Goal: Communication & Community: Answer question/provide support

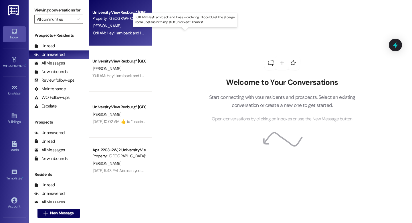
click at [120, 33] on div "10:11 AM: Hey! I am back and I was wondering if I could get the storage room up…" at bounding box center [189, 32] width 194 height 5
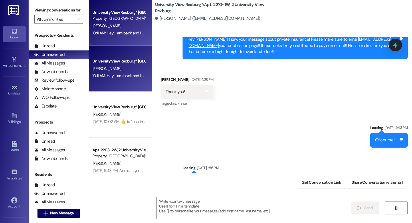
scroll to position [17857, 0]
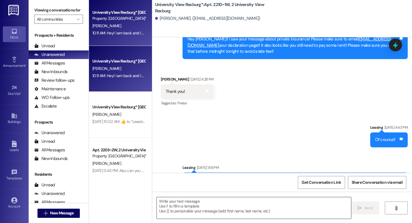
click at [240, 201] on textarea at bounding box center [254, 207] width 194 height 21
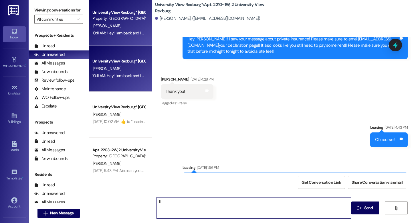
scroll to position [17857, 0]
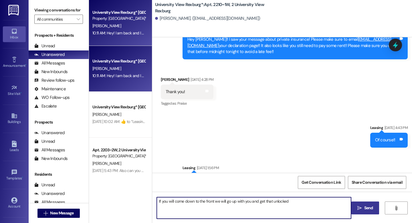
type textarea "If you will come down to the front we will go up with you and get that unlocked"
click at [359, 203] on button " Send" at bounding box center [365, 207] width 28 height 13
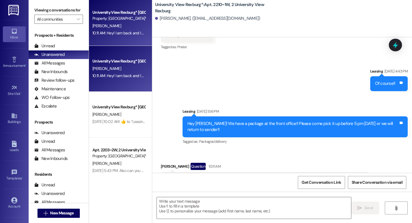
scroll to position [17937, 0]
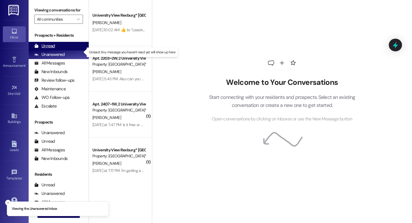
click at [55, 50] on div "Unread (0)" at bounding box center [59, 46] width 60 height 9
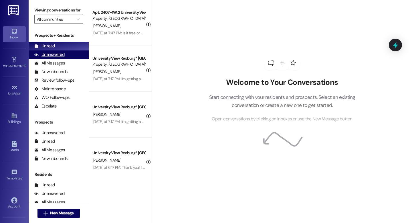
click at [46, 57] on div "Unanswered" at bounding box center [49, 54] width 30 height 6
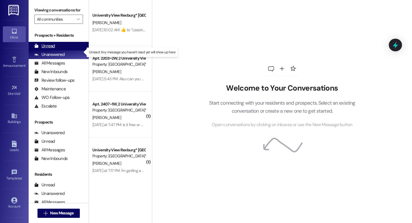
click at [46, 49] on div "Unread" at bounding box center [44, 46] width 21 height 6
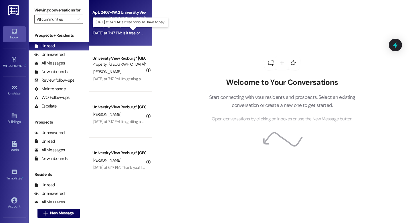
click at [121, 33] on div "[DATE] at 7:47 PM: Is it free or would I have to pay? [DATE] at 7:47 PM: Is it …" at bounding box center [133, 32] width 83 height 5
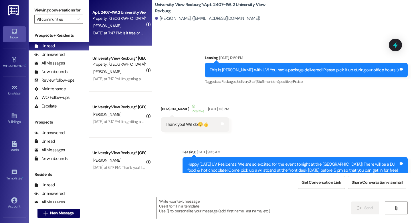
scroll to position [24292, 0]
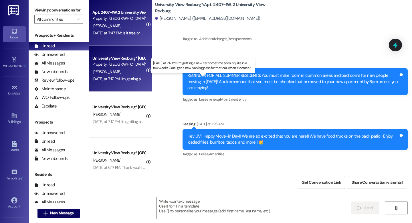
click at [130, 79] on div "[DATE] at 7:17 PM: I'm getting a new car sometime soon ish, like in a few weeks…" at bounding box center [203, 78] width 223 height 5
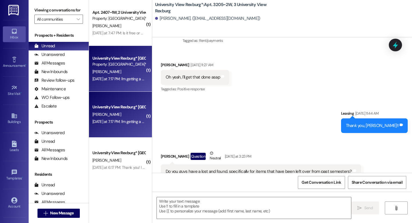
scroll to position [38166, 0]
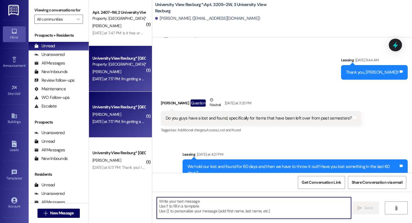
click at [237, 206] on textarea at bounding box center [254, 207] width 194 height 21
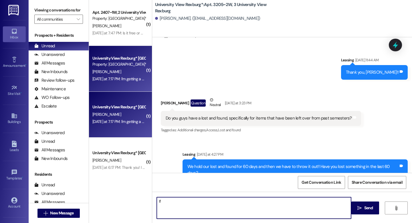
type textarea "I"
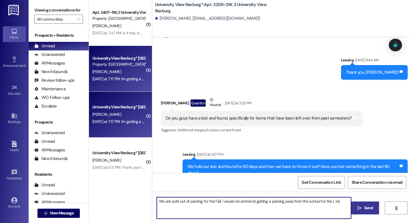
type textarea "We are sold out of parking for the Fall. I would recommend getting a parking pa…"
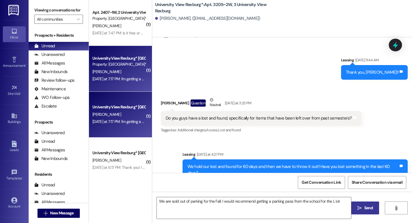
click at [373, 212] on button " Send" at bounding box center [365, 207] width 28 height 13
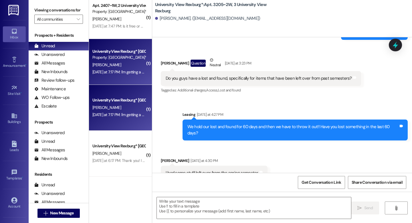
scroll to position [8, 0]
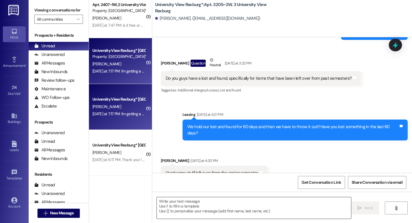
click at [232, 202] on textarea at bounding box center [254, 207] width 194 height 21
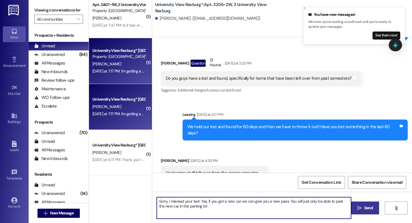
type textarea "Sorry, I misread your text. Yes, if you get a new car we can give you a new pas…"
click at [364, 205] on span "Send" at bounding box center [368, 208] width 9 height 6
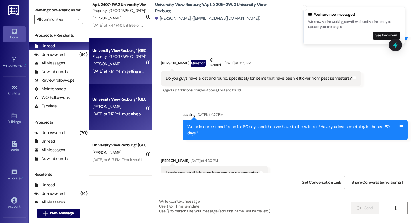
scroll to position [38166, 0]
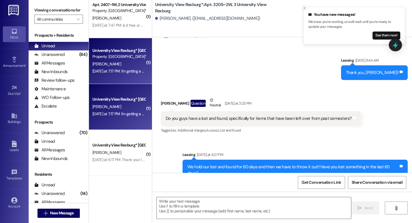
click at [304, 9] on icon "Close toast" at bounding box center [304, 7] width 3 height 3
